Goal: Task Accomplishment & Management: Manage account settings

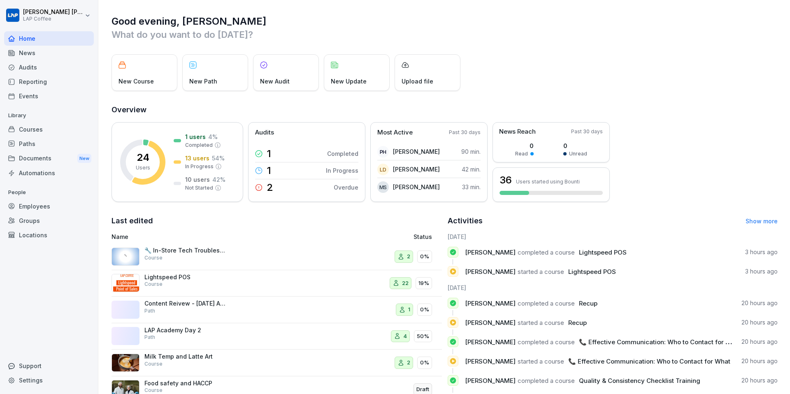
click at [49, 202] on div "Employees" at bounding box center [49, 206] width 90 height 14
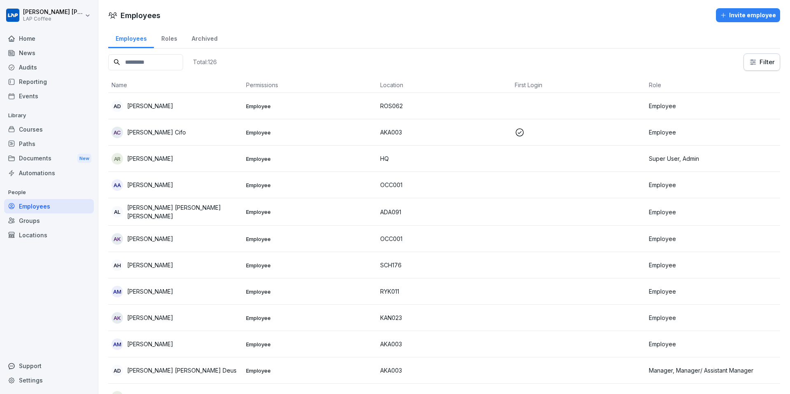
click at [141, 58] on input at bounding box center [145, 62] width 75 height 16
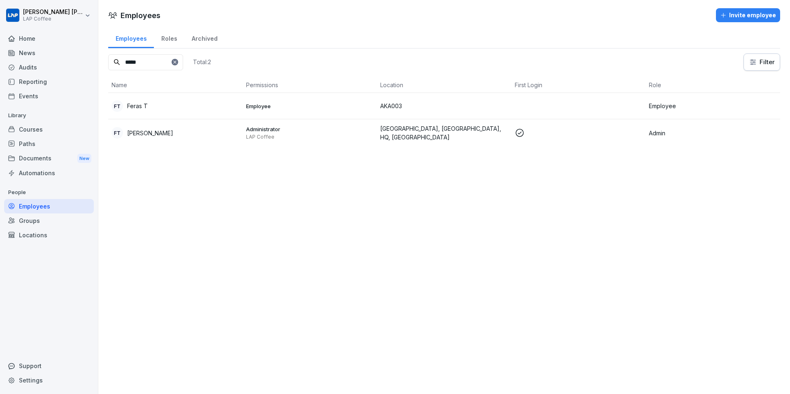
type input "*****"
click at [702, 111] on td "Employee" at bounding box center [713, 106] width 135 height 26
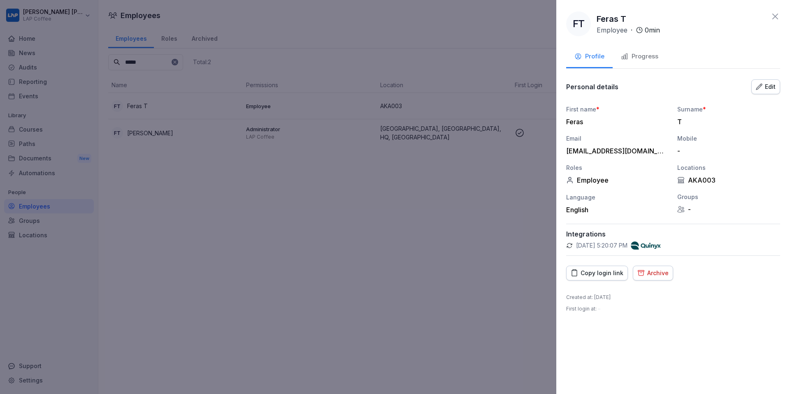
click at [766, 87] on div "Edit" at bounding box center [766, 86] width 20 height 9
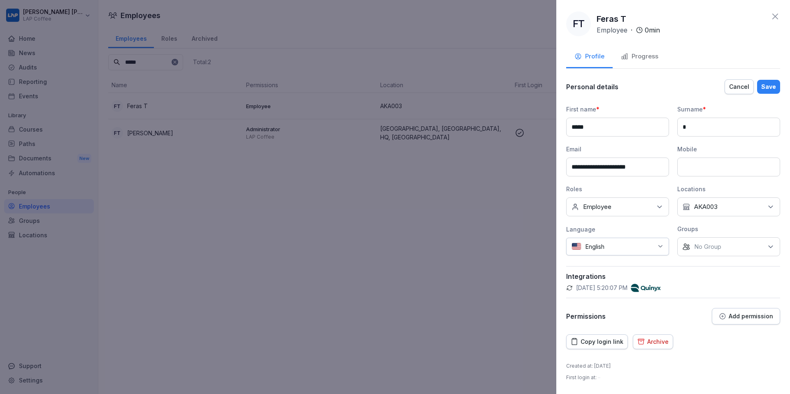
click at [745, 86] on div "Cancel" at bounding box center [739, 86] width 20 height 9
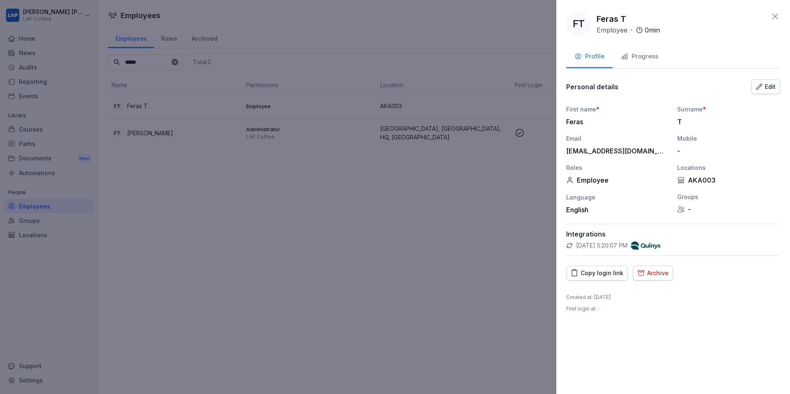
click at [608, 270] on div "Copy login link" at bounding box center [597, 273] width 53 height 9
click at [394, 247] on div at bounding box center [395, 197] width 790 height 394
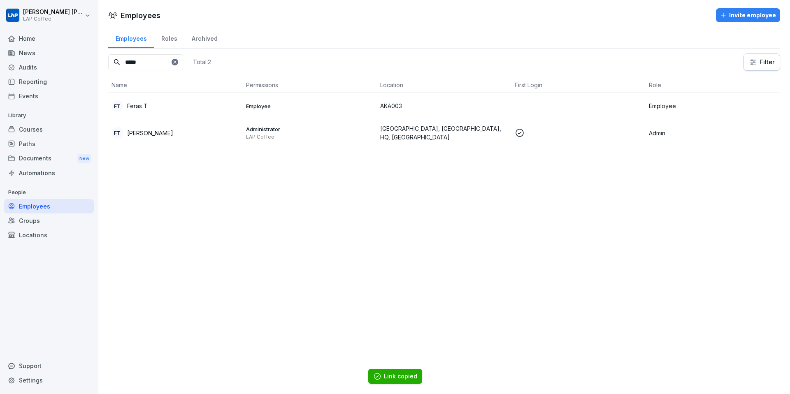
click at [28, 143] on div "Paths" at bounding box center [49, 144] width 90 height 14
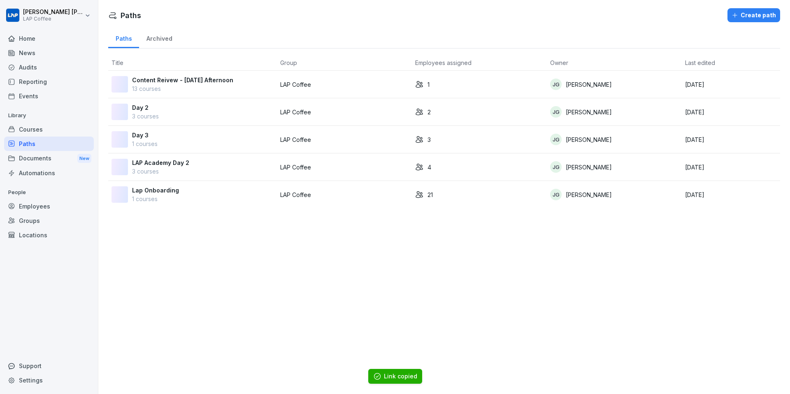
click at [176, 167] on p "3 courses" at bounding box center [160, 171] width 57 height 9
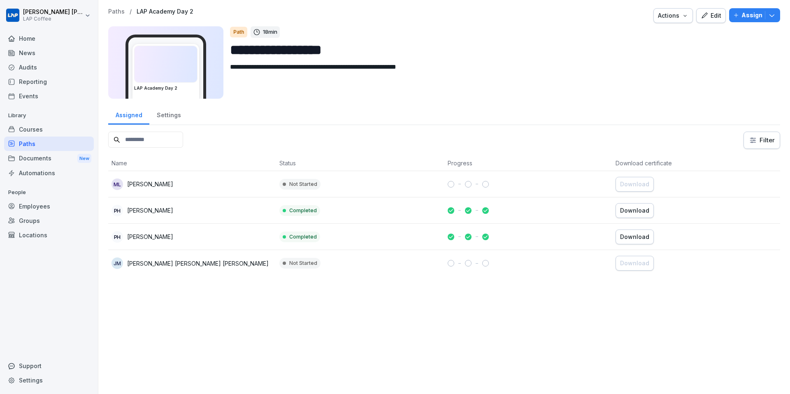
click at [748, 17] on p "Assign" at bounding box center [751, 15] width 21 height 9
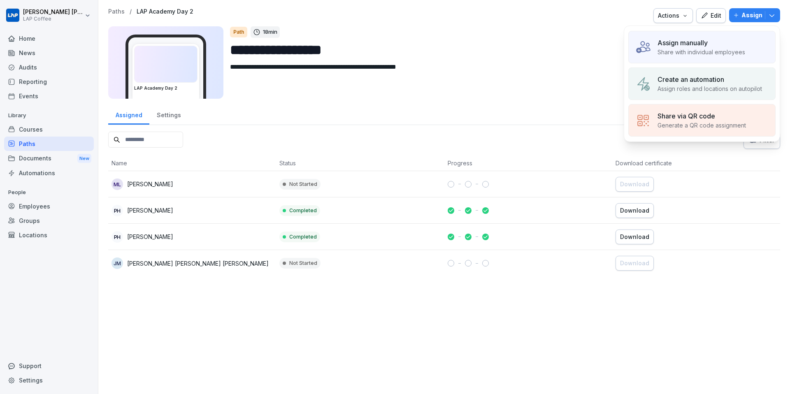
click at [676, 57] on div "Assign manually Share with individual employees" at bounding box center [701, 47] width 147 height 33
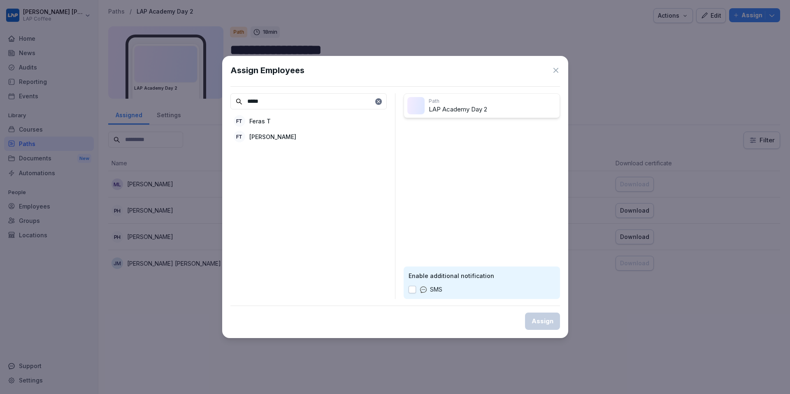
type input "*****"
click at [286, 118] on div "FT Feras T" at bounding box center [308, 121] width 156 height 15
click at [284, 125] on div "FT [PERSON_NAME]" at bounding box center [308, 121] width 156 height 15
click at [548, 327] on button "Assign" at bounding box center [542, 321] width 35 height 17
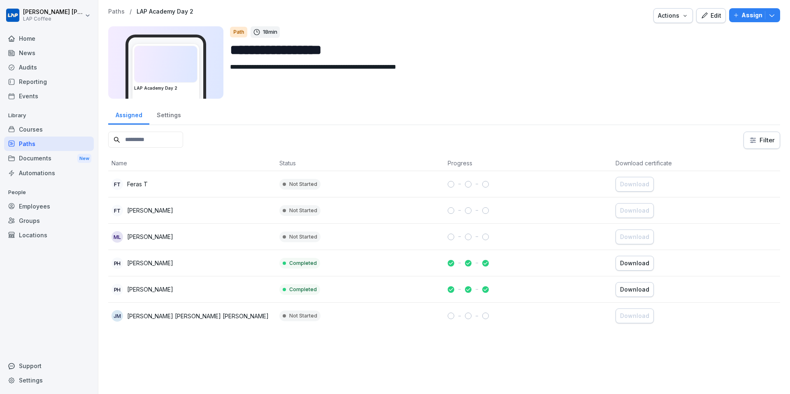
click at [30, 39] on div "Home" at bounding box center [49, 38] width 90 height 14
